Goal: Task Accomplishment & Management: Manage account settings

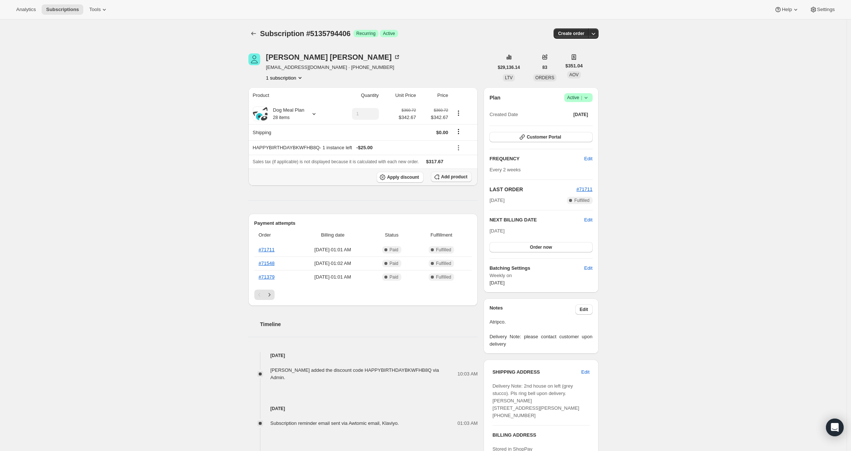
click at [451, 180] on span "Add product" at bounding box center [454, 177] width 26 height 6
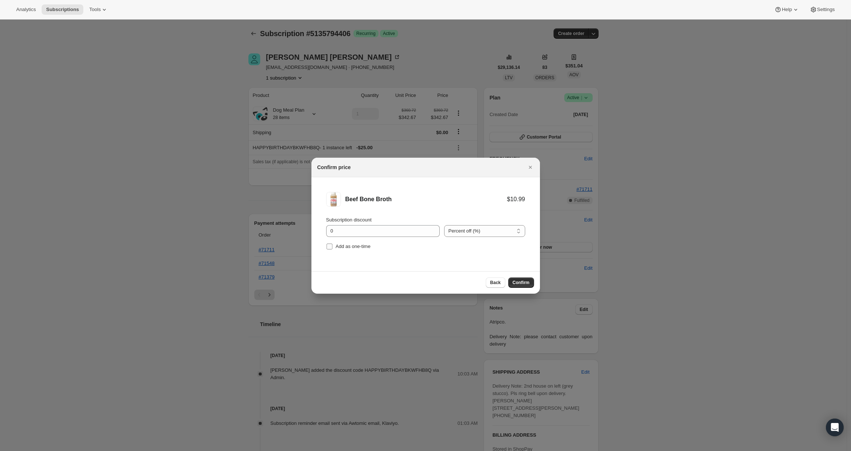
click at [348, 246] on span "Add as one-time" at bounding box center [353, 247] width 35 height 6
click at [333, 246] on input "Add as one-time" at bounding box center [330, 247] width 6 height 6
checkbox input "true"
click at [518, 285] on span "Confirm" at bounding box center [521, 283] width 17 height 6
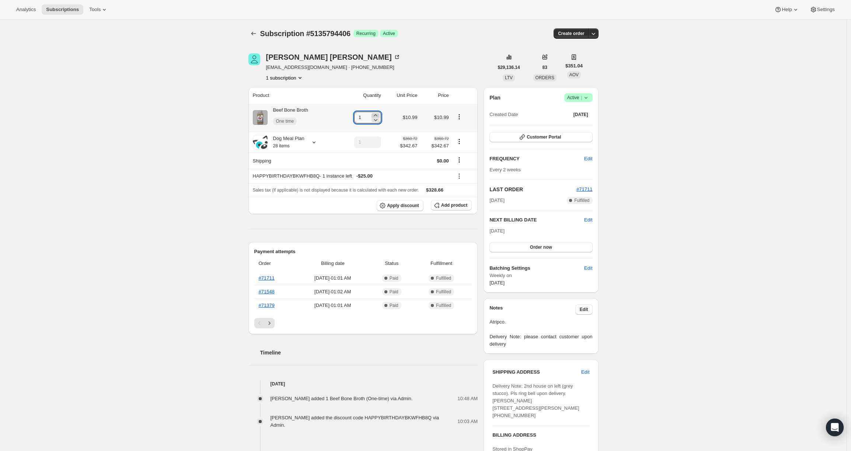
click at [378, 114] on icon at bounding box center [375, 115] width 7 height 7
type input "2"
click at [174, 126] on div "Subscription #5135794406. This page is ready Subscription #5135794406 Success R…" at bounding box center [423, 340] width 847 height 640
click at [149, 173] on div "Subscription #5135794406. This page is ready Subscription #5135794406 Success R…" at bounding box center [423, 348] width 847 height 657
click at [250, 33] on button "Subscriptions" at bounding box center [254, 33] width 10 height 10
